Goal: Task Accomplishment & Management: Manage account settings

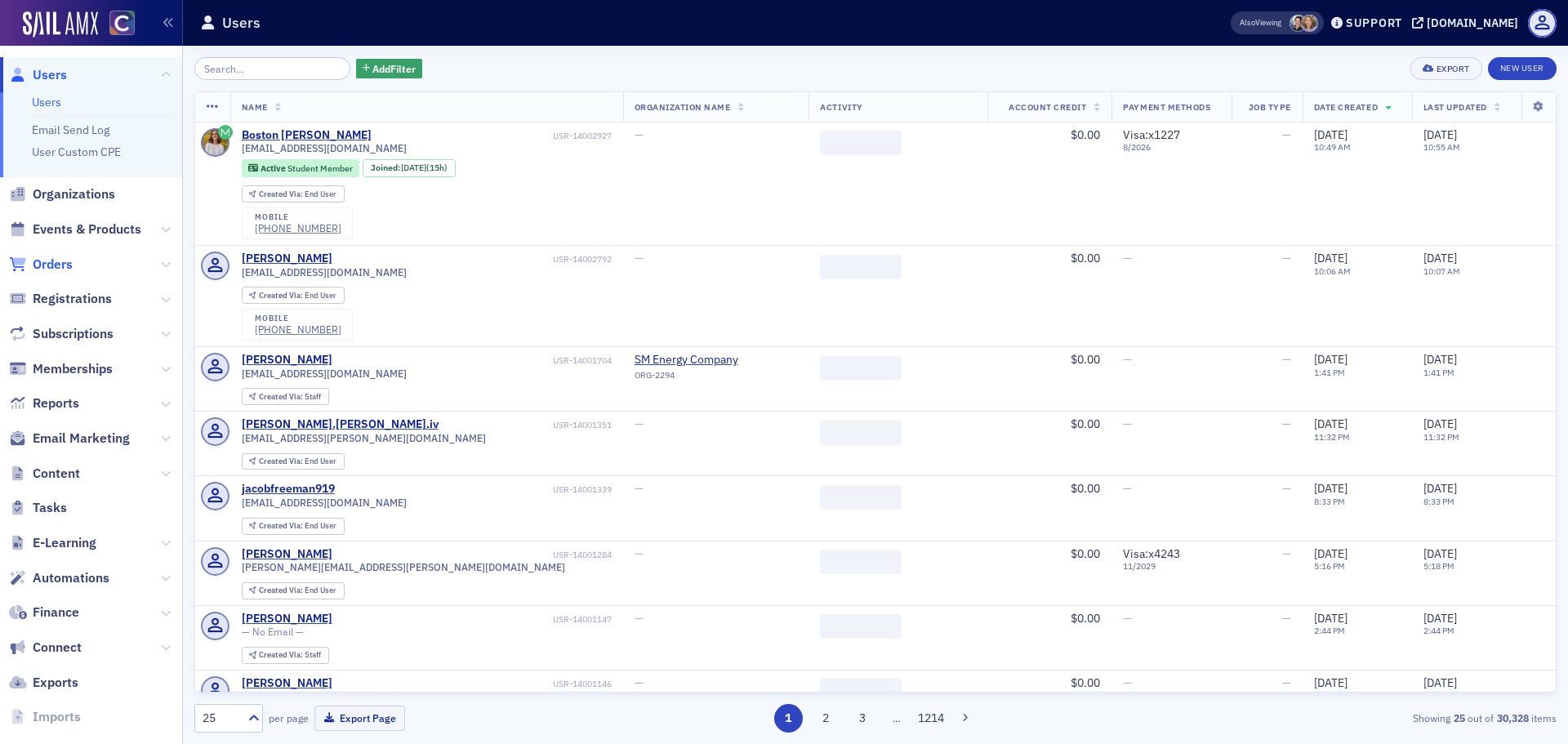
click at [66, 273] on span "Orders" at bounding box center [52, 265] width 40 height 18
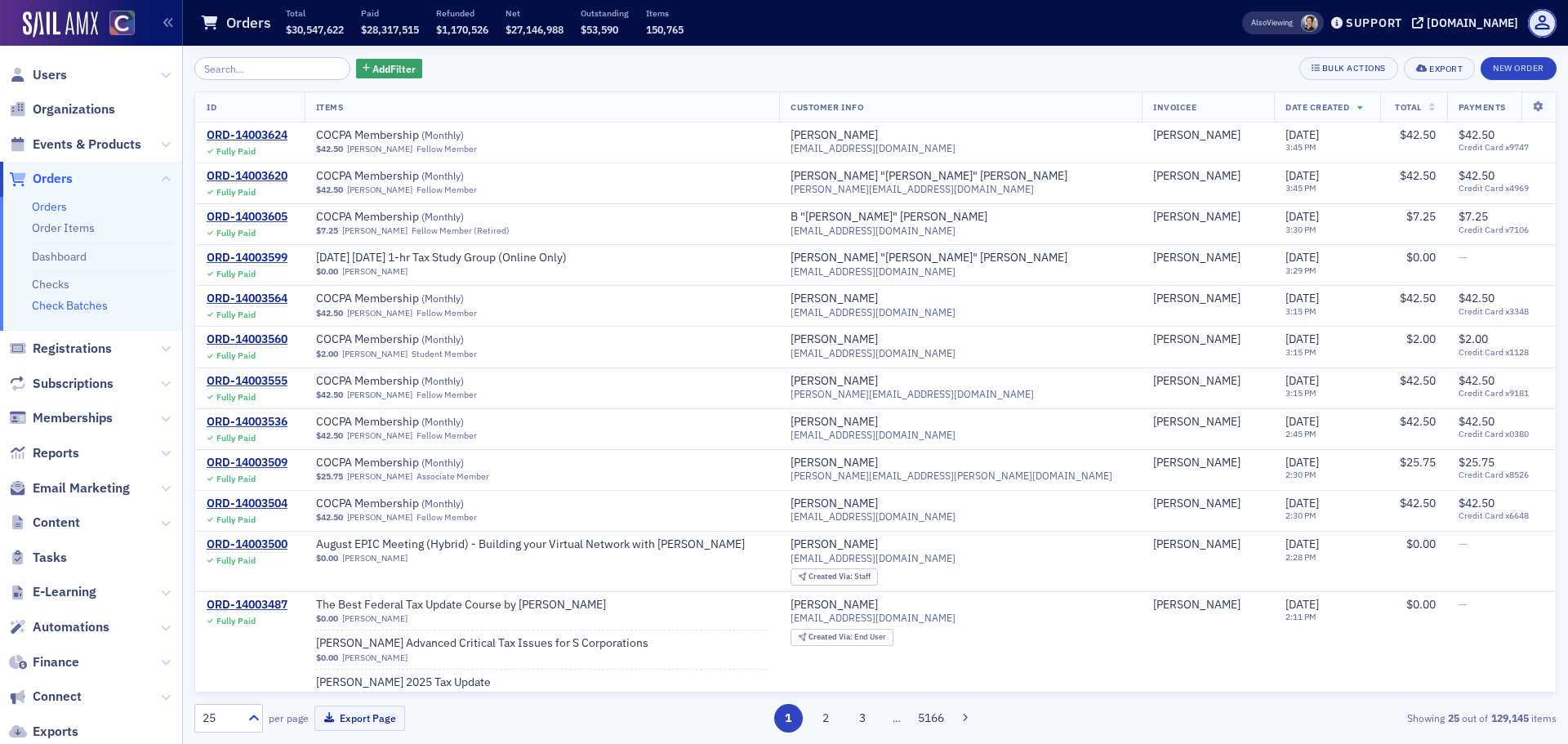
click at [77, 310] on link "Check Batches" at bounding box center [69, 306] width 76 height 15
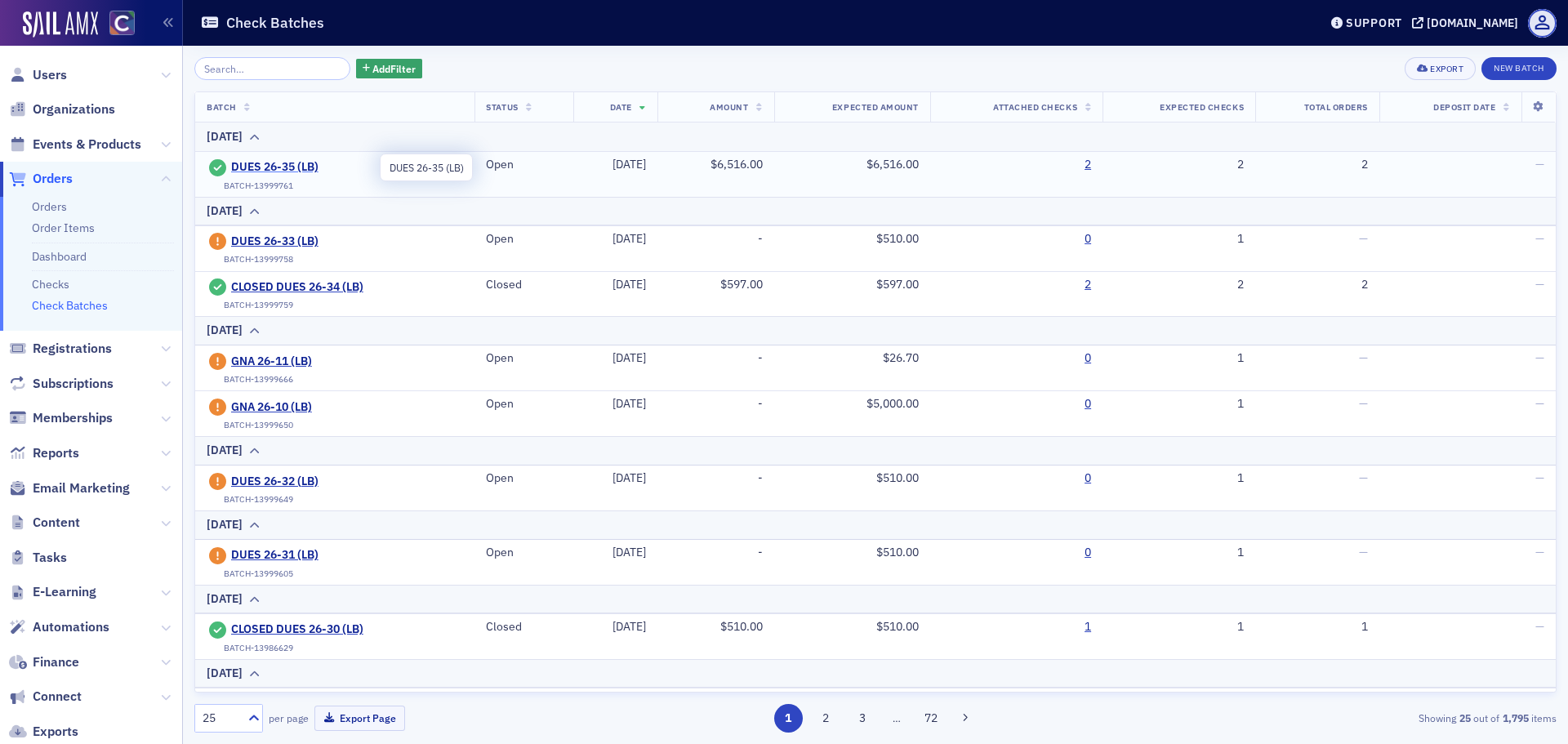
click at [297, 164] on span "DUES 26-35 (LB)" at bounding box center [305, 168] width 149 height 15
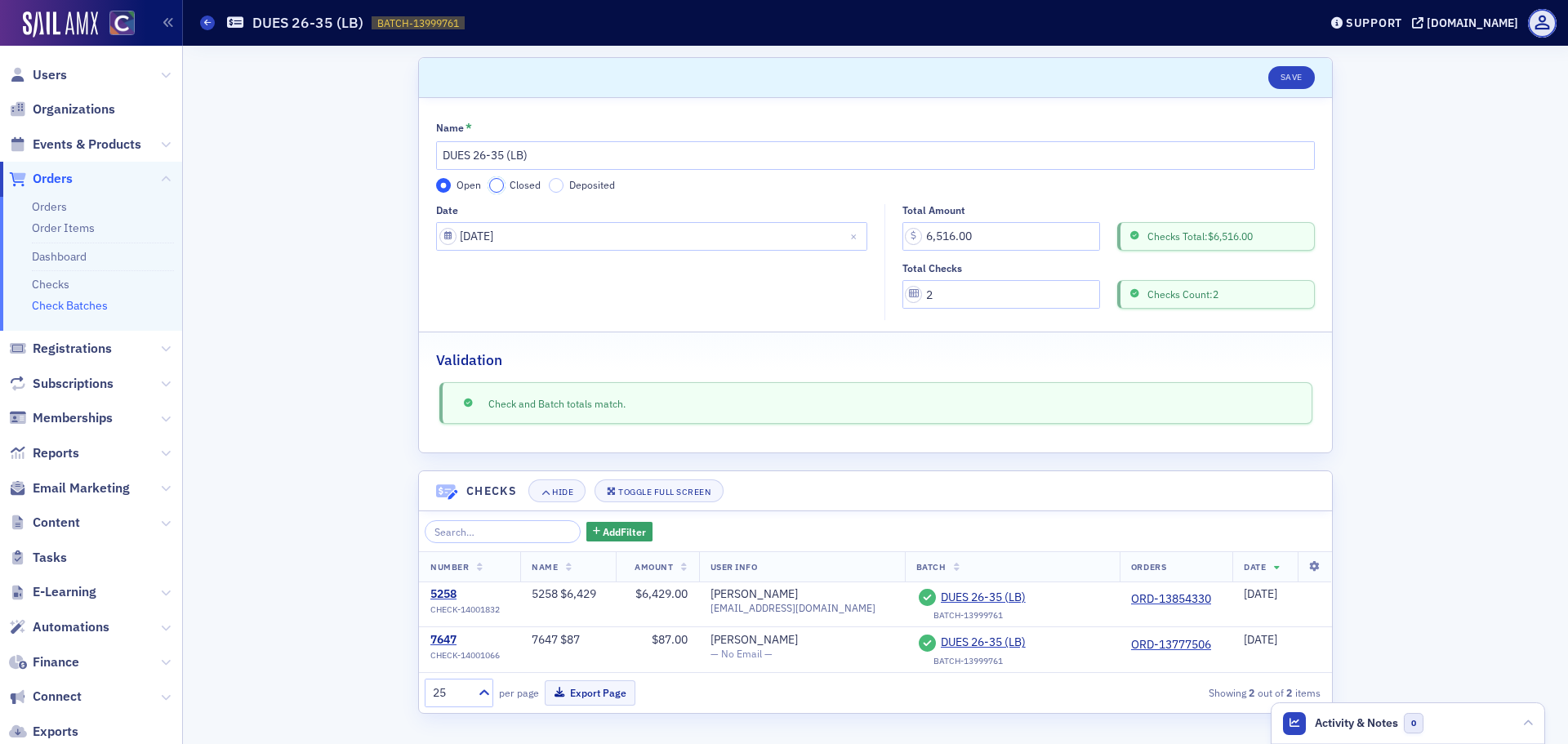
click at [499, 182] on input "Closed" at bounding box center [497, 185] width 15 height 15
click at [445, 155] on input "DUES 26-35 (LB)" at bounding box center [876, 155] width 879 height 28
type input "CLOSED DUES 26-35 (LB)"
click at [1283, 77] on button "Save" at bounding box center [1291, 78] width 47 height 23
click at [207, 23] on icon at bounding box center [208, 22] width 7 height 7
